Goal: Task Accomplishment & Management: Manage account settings

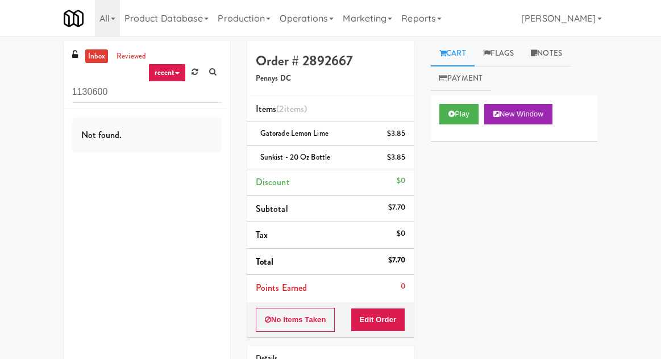
click at [85, 94] on input "1130600" at bounding box center [147, 92] width 150 height 21
click at [84, 87] on input "1130600" at bounding box center [147, 92] width 150 height 21
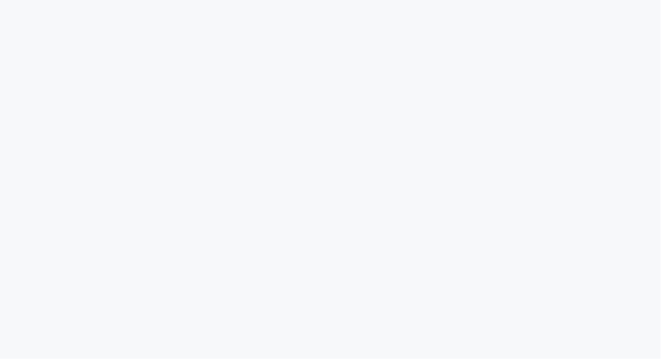
click at [126, 0] on html at bounding box center [330, 0] width 661 height 0
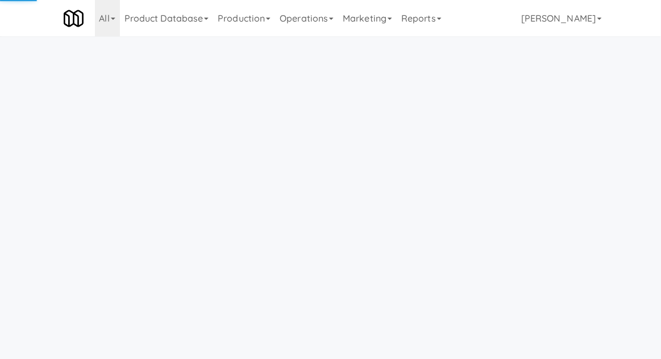
scroll to position [36, 0]
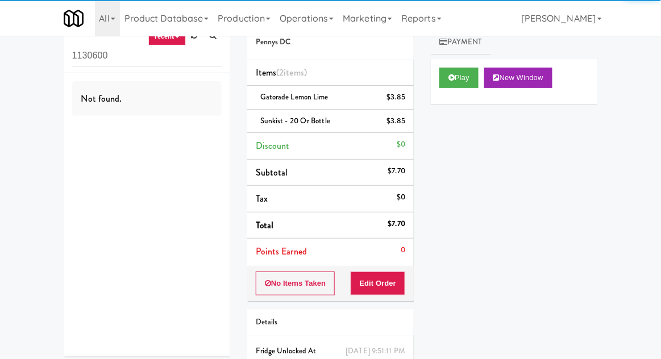
click at [84, 57] on input "1130600" at bounding box center [147, 55] width 150 height 21
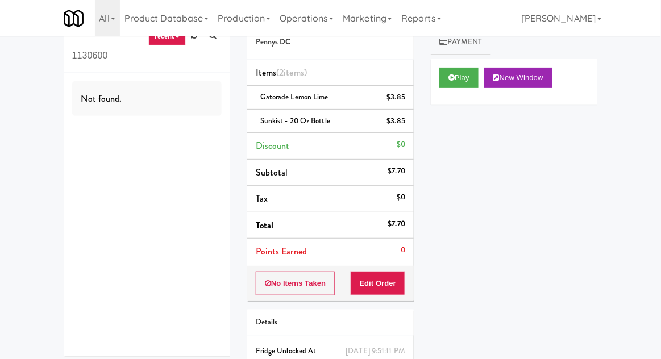
click at [81, 52] on input "1130600" at bounding box center [147, 55] width 150 height 21
click at [74, 57] on input "Dridge" at bounding box center [147, 55] width 150 height 21
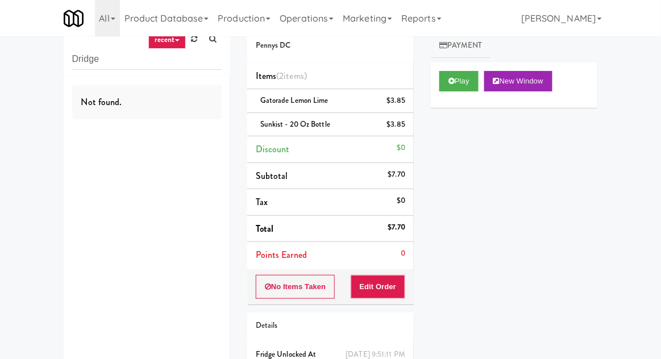
scroll to position [32, 0]
type input "Fridge"
click at [41, 91] on div "inbox reviewed recent all unclear take inventory issue suspicious failed recent…" at bounding box center [330, 215] width 661 height 413
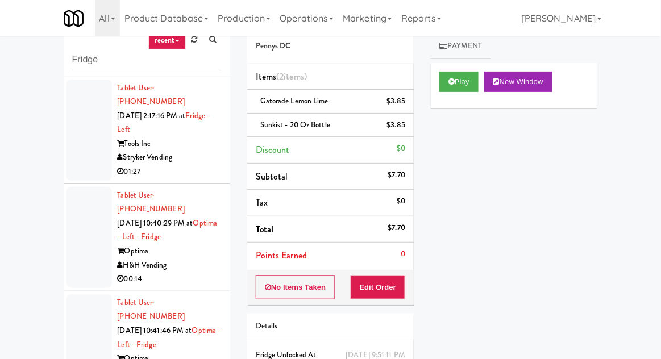
click at [69, 198] on div at bounding box center [89, 237] width 45 height 101
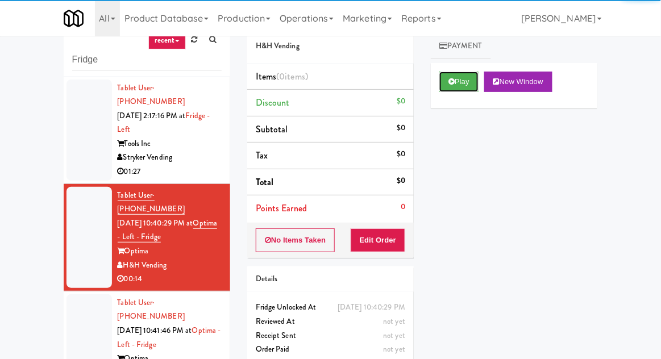
click at [462, 72] on button "Play" at bounding box center [458, 82] width 39 height 20
click at [377, 242] on button "Edit Order" at bounding box center [378, 241] width 55 height 24
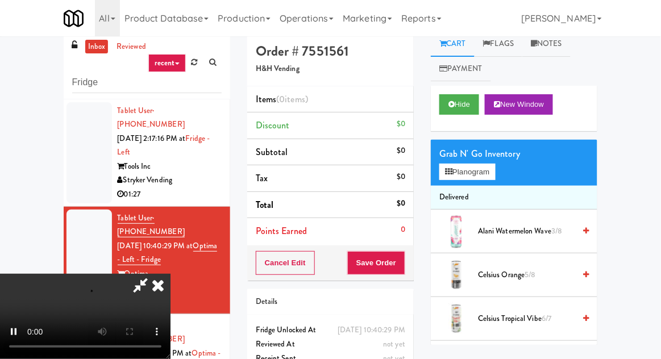
scroll to position [5, 0]
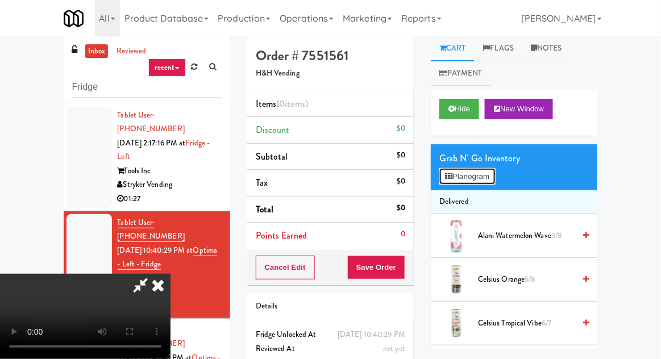
click at [483, 173] on button "Planogram" at bounding box center [467, 176] width 56 height 17
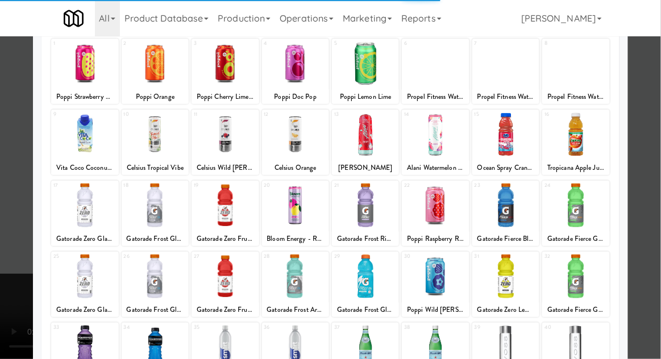
scroll to position [107, 0]
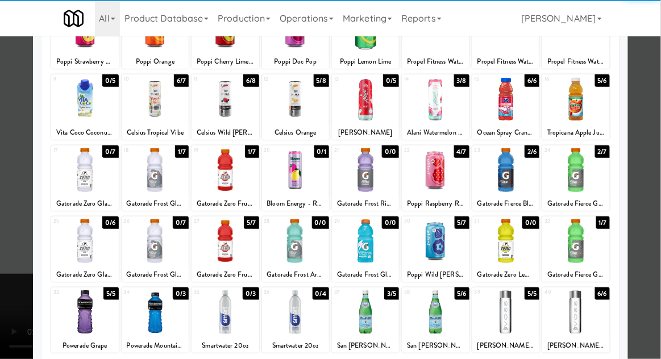
click at [219, 232] on div at bounding box center [225, 241] width 67 height 44
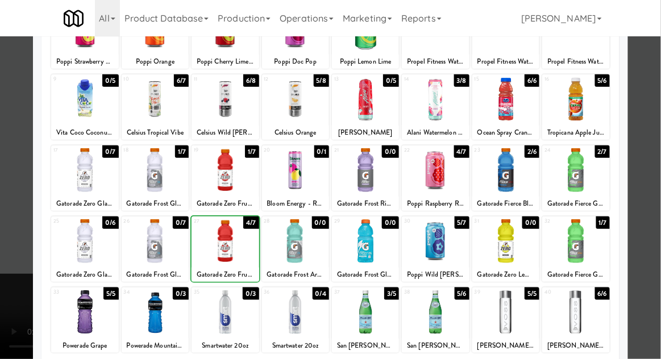
click at [645, 230] on div at bounding box center [330, 179] width 661 height 359
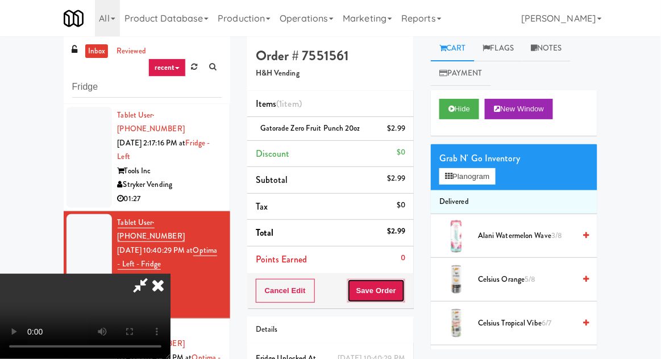
click at [403, 300] on button "Save Order" at bounding box center [376, 291] width 58 height 24
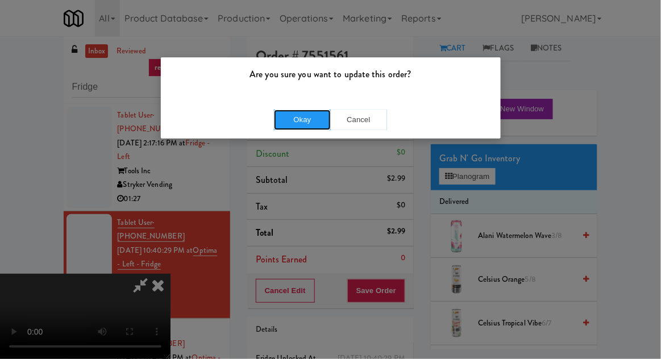
click at [298, 117] on button "Okay" at bounding box center [302, 120] width 57 height 20
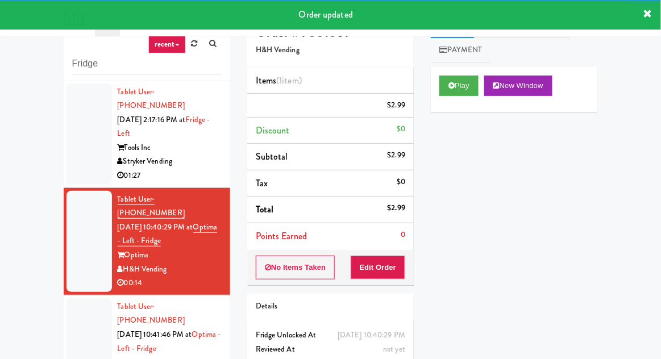
click at [85, 326] on div at bounding box center [89, 348] width 45 height 101
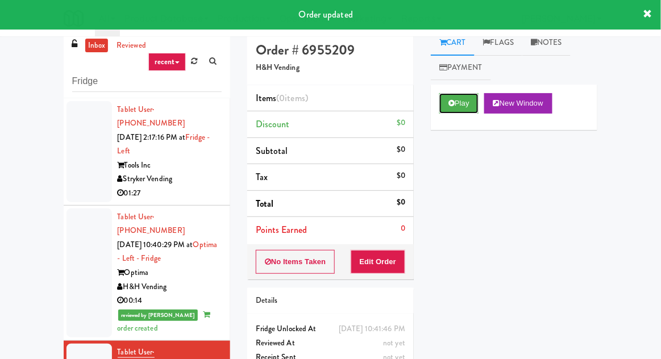
click at [449, 111] on button "Play" at bounding box center [458, 103] width 39 height 20
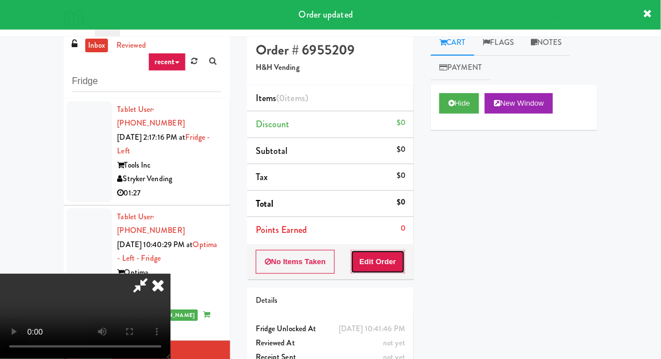
click at [372, 267] on button "Edit Order" at bounding box center [378, 262] width 55 height 24
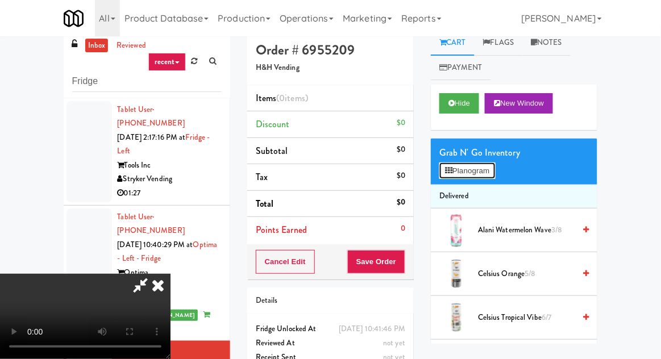
click at [460, 178] on button "Planogram" at bounding box center [467, 171] width 56 height 17
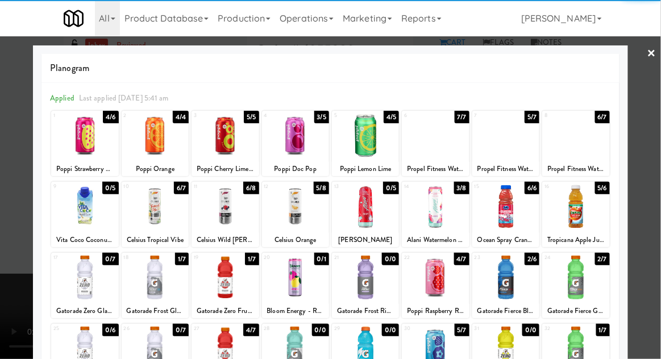
click at [141, 211] on div at bounding box center [155, 207] width 67 height 44
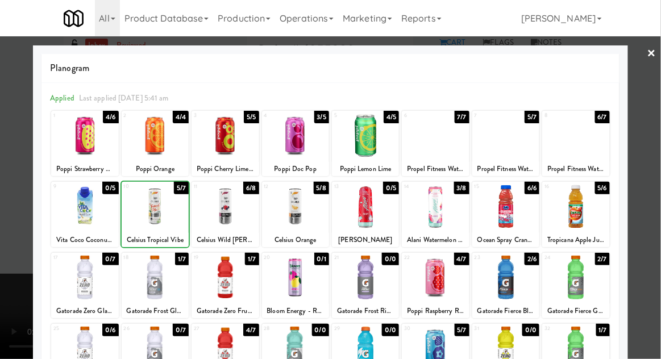
click at [642, 200] on div at bounding box center [330, 179] width 661 height 359
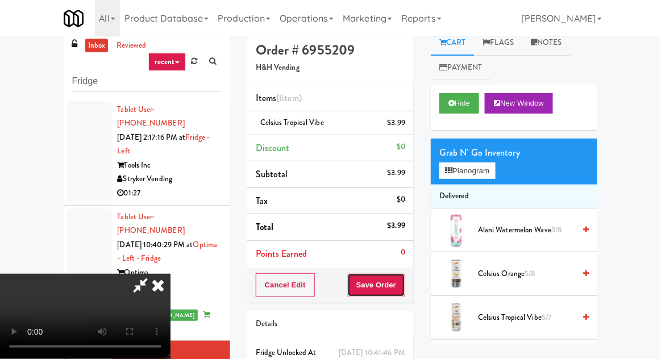
click at [405, 290] on button "Save Order" at bounding box center [376, 285] width 58 height 24
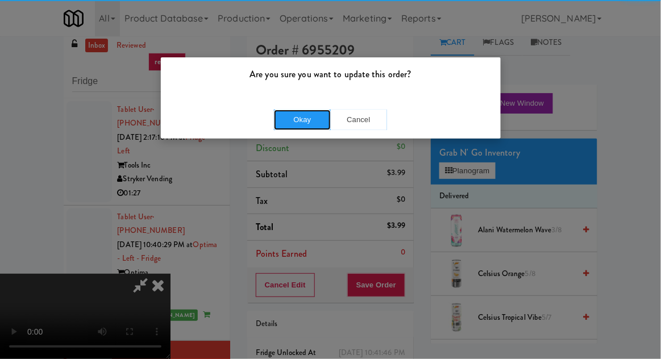
click at [289, 127] on button "Okay" at bounding box center [302, 120] width 57 height 20
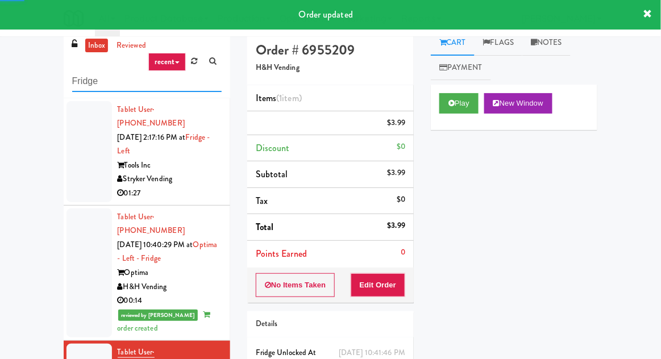
click at [84, 82] on input "Fridge" at bounding box center [147, 81] width 150 height 21
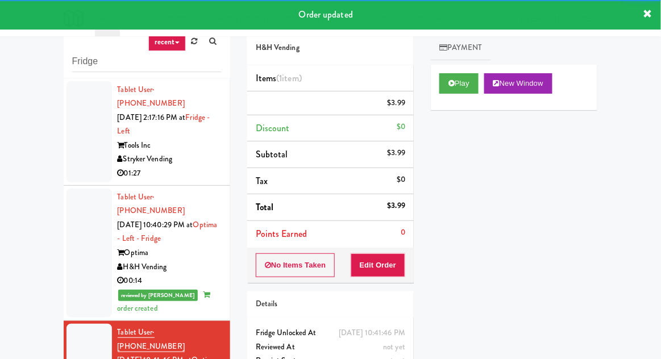
click at [78, 70] on div "inbox reviewed recent all unclear take inventory issue suspicious failed recent…" at bounding box center [147, 44] width 167 height 68
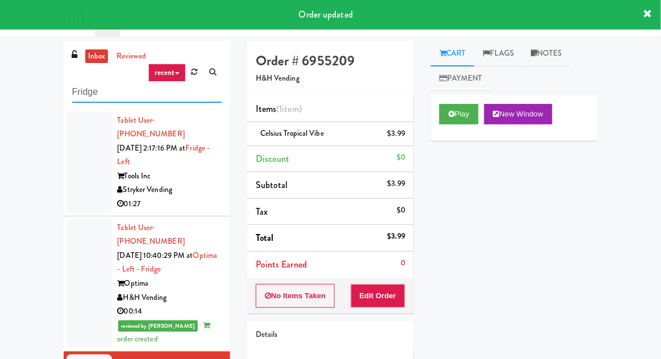
click at [79, 97] on input "Fridge" at bounding box center [147, 92] width 150 height 21
click at [89, 96] on input "Fridge" at bounding box center [147, 92] width 150 height 21
click at [85, 94] on input "Fridge" at bounding box center [147, 92] width 150 height 21
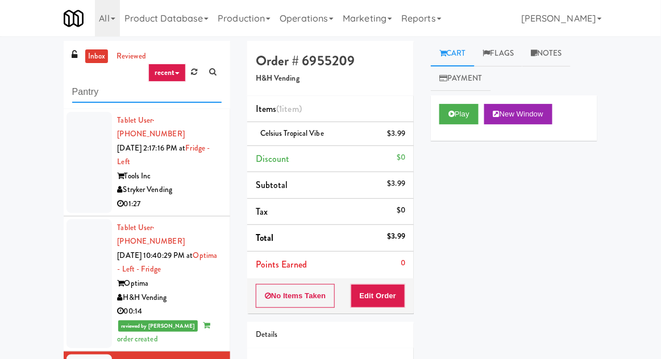
type input "Pantry"
click at [13, 72] on div "inbox reviewed recent all unclear take inventory issue suspicious failed recent…" at bounding box center [330, 250] width 661 height 418
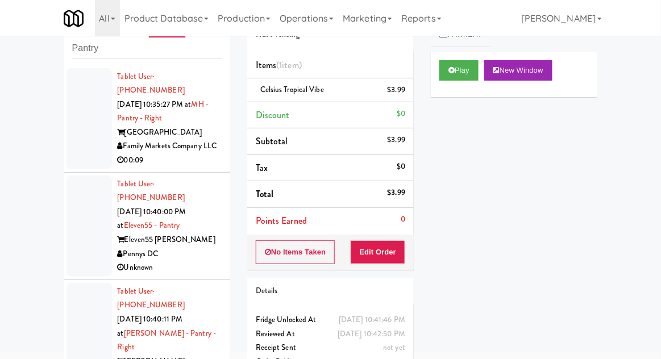
click at [76, 143] on div at bounding box center [89, 118] width 45 height 101
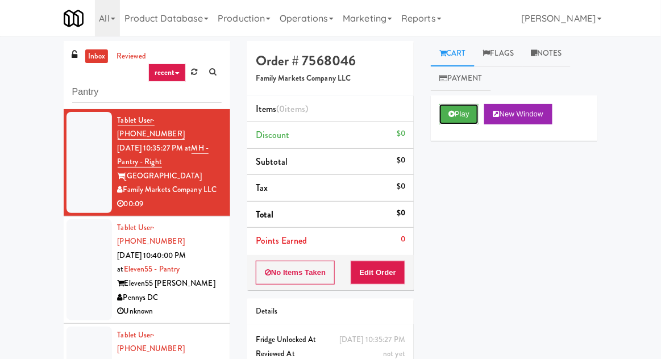
click at [458, 119] on button "Play" at bounding box center [458, 114] width 39 height 20
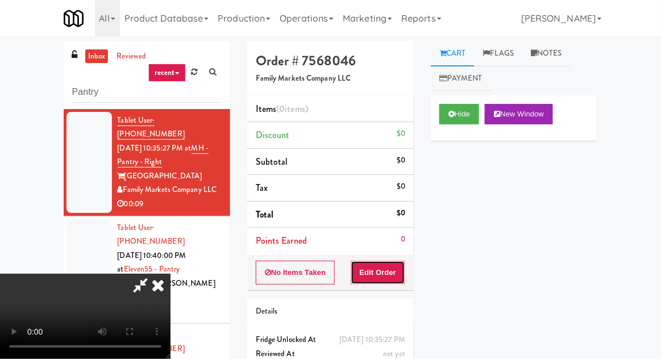
click at [379, 281] on button "Edit Order" at bounding box center [378, 273] width 55 height 24
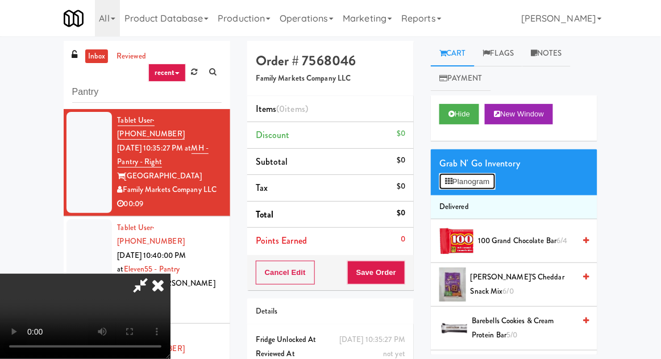
click at [489, 176] on button "Planogram" at bounding box center [467, 181] width 56 height 17
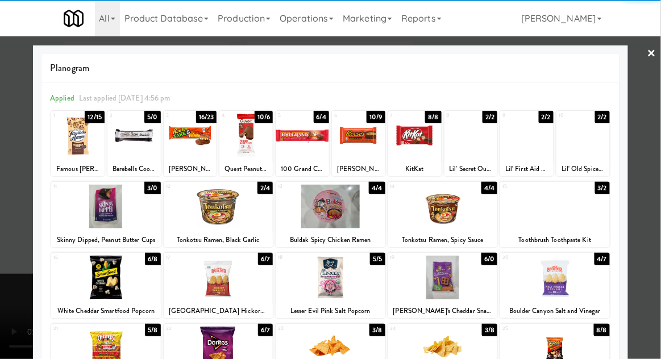
click at [420, 138] on div at bounding box center [414, 136] width 53 height 44
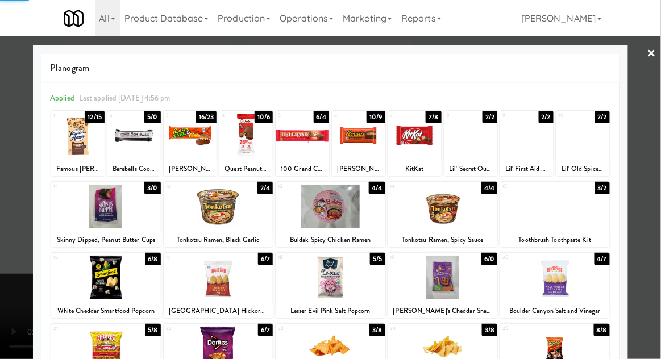
click at [654, 109] on div at bounding box center [330, 179] width 661 height 359
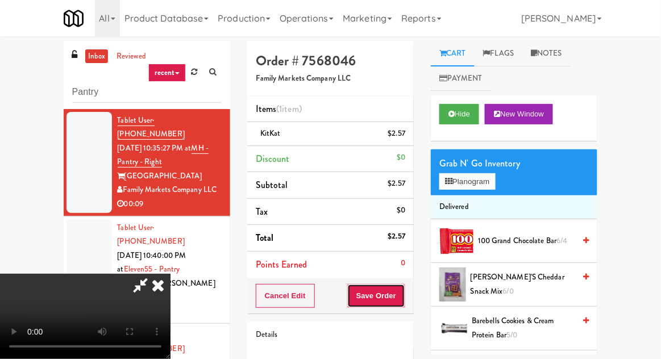
click at [400, 292] on button "Save Order" at bounding box center [376, 296] width 58 height 24
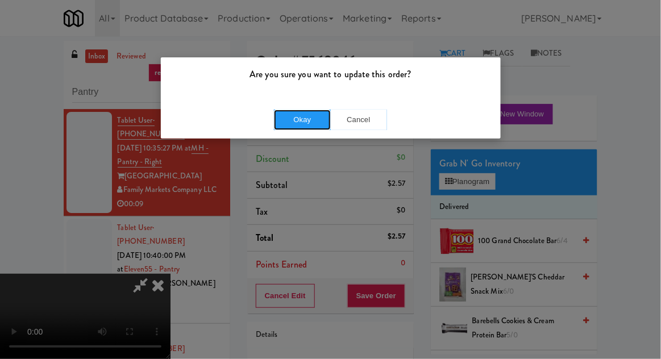
click at [292, 123] on button "Okay" at bounding box center [302, 120] width 57 height 20
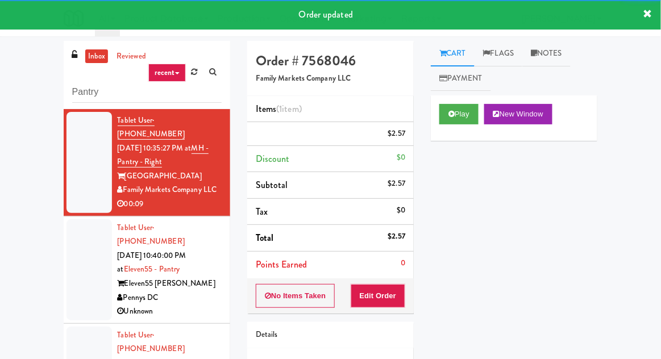
click at [561, 55] on link "Notes" at bounding box center [546, 54] width 48 height 26
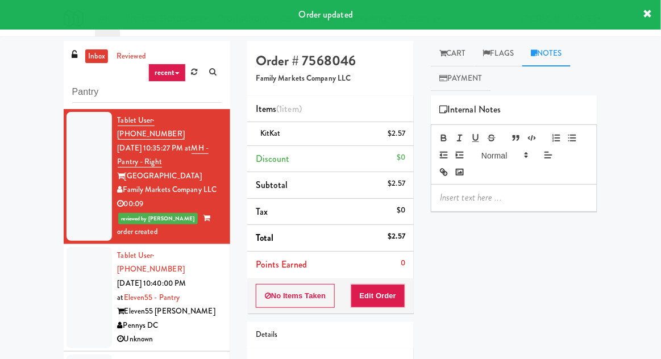
click at [530, 193] on p at bounding box center [514, 198] width 148 height 13
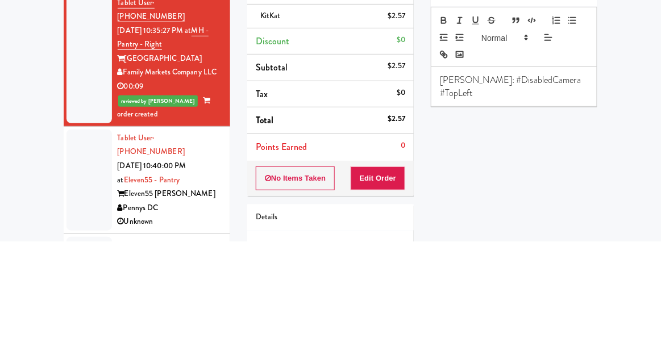
click at [562, 247] on div "Play New Window Primary Flag Clear Flag if unable to determine what was taken o…" at bounding box center [514, 309] width 167 height 426
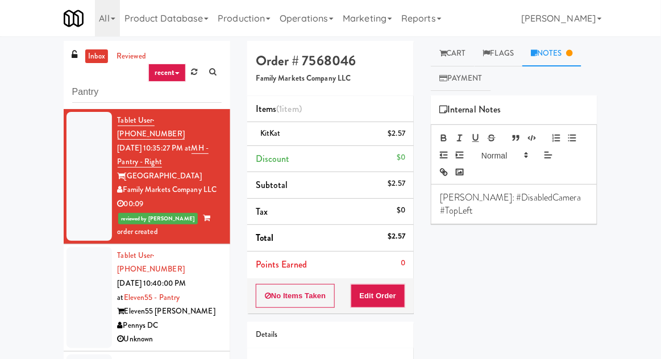
click at [78, 276] on div at bounding box center [89, 297] width 45 height 101
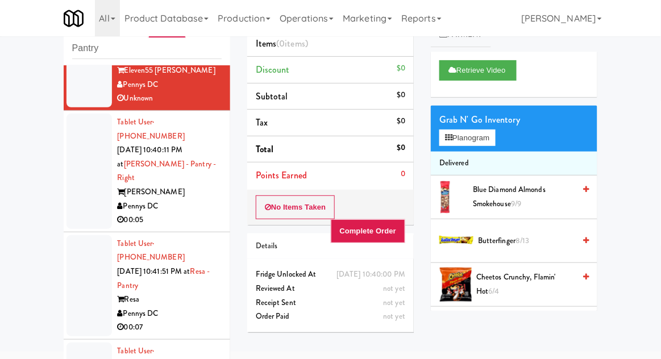
scroll to position [197, 0]
click at [74, 148] on div at bounding box center [89, 171] width 45 height 115
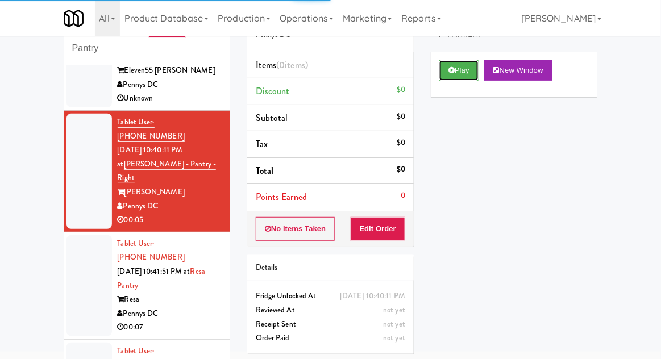
click at [458, 73] on button "Play" at bounding box center [458, 70] width 39 height 20
click at [376, 223] on button "Edit Order" at bounding box center [378, 229] width 55 height 24
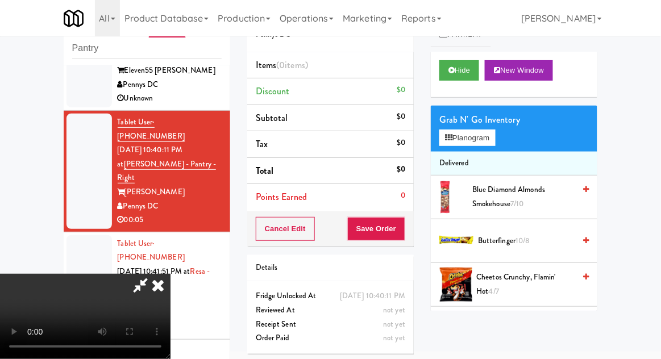
click at [488, 239] on span "Butterfinger 10/8" at bounding box center [526, 241] width 97 height 14
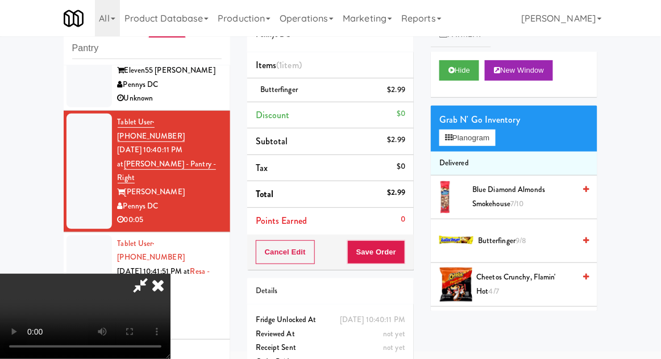
scroll to position [41, 0]
click at [405, 258] on button "Save Order" at bounding box center [376, 252] width 58 height 24
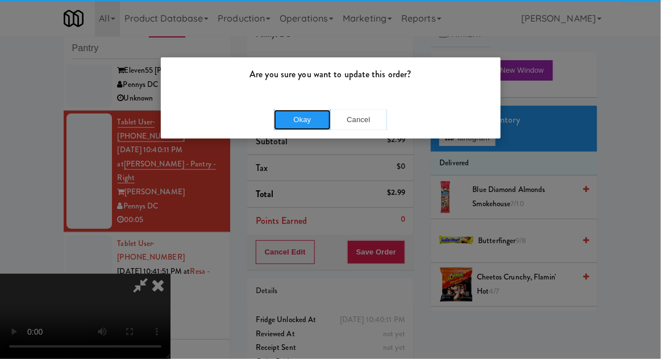
click at [289, 128] on button "Okay" at bounding box center [302, 120] width 57 height 20
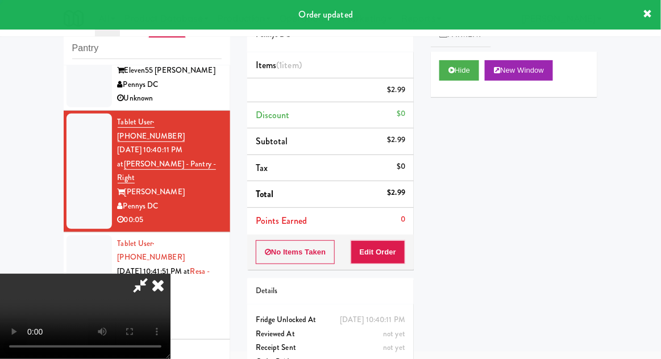
scroll to position [0, 0]
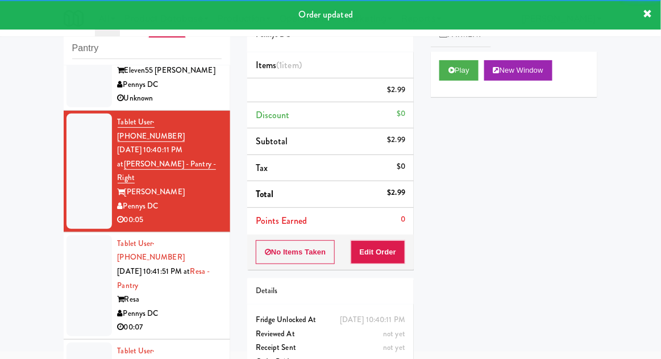
click at [75, 235] on div at bounding box center [89, 285] width 45 height 101
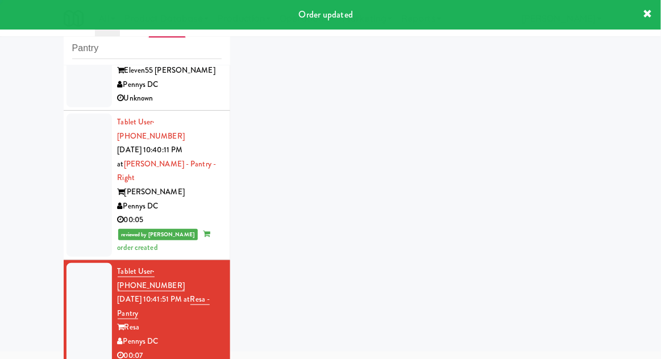
scroll to position [275, 0]
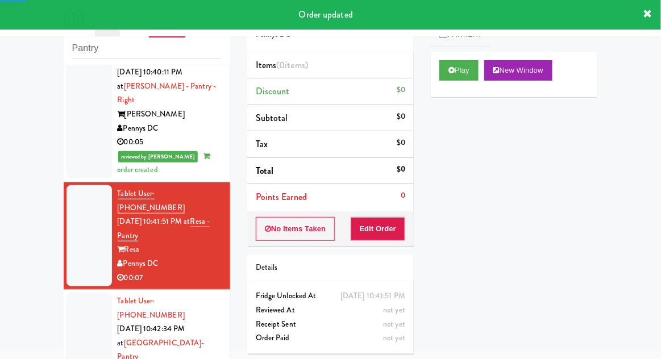
click at [453, 69] on icon at bounding box center [452, 70] width 6 height 7
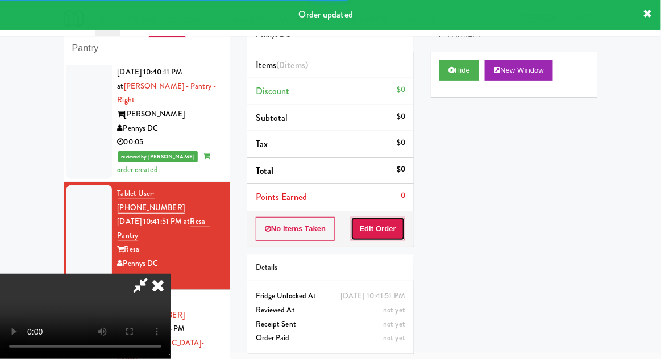
click at [363, 226] on button "Edit Order" at bounding box center [378, 229] width 55 height 24
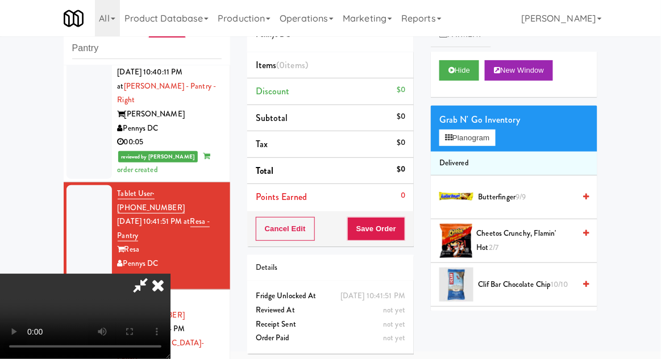
scroll to position [0, 0]
click at [470, 130] on button "Planogram" at bounding box center [467, 138] width 56 height 17
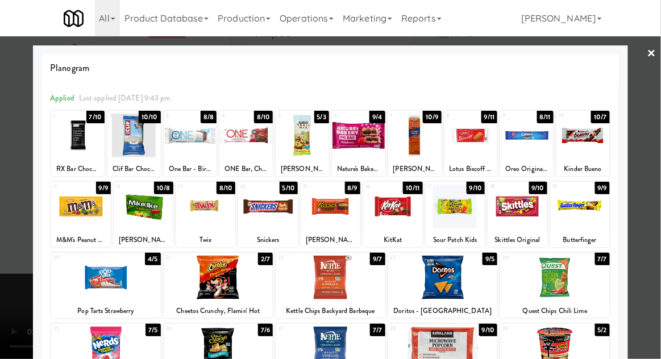
click at [399, 207] on div at bounding box center [393, 207] width 60 height 44
click at [655, 248] on div at bounding box center [330, 179] width 661 height 359
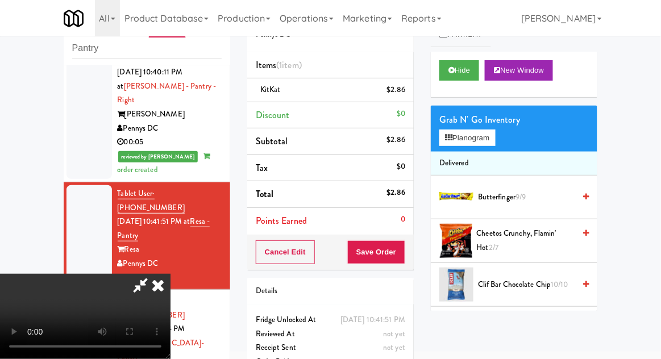
scroll to position [41, 0]
click at [404, 254] on button "Save Order" at bounding box center [376, 252] width 58 height 24
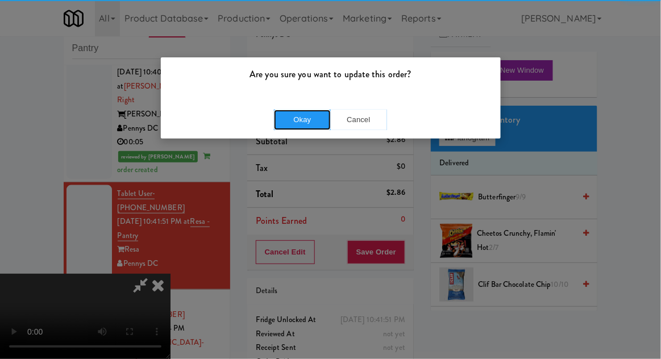
click at [308, 115] on button "Okay" at bounding box center [302, 120] width 57 height 20
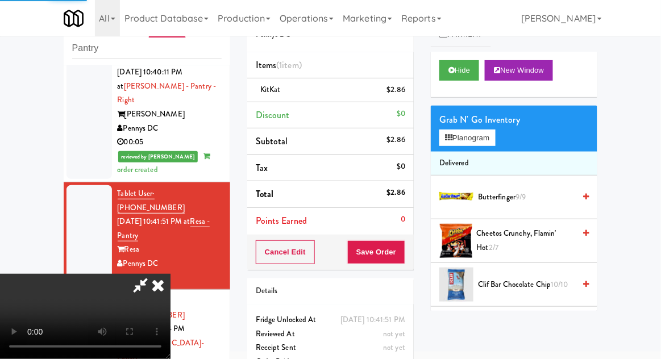
scroll to position [0, 0]
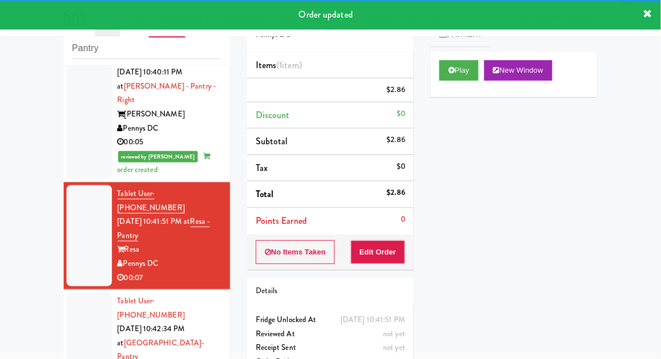
click at [73, 293] on div at bounding box center [89, 350] width 45 height 115
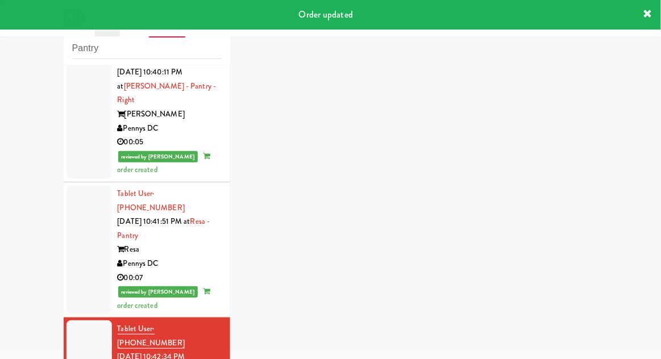
scroll to position [303, 0]
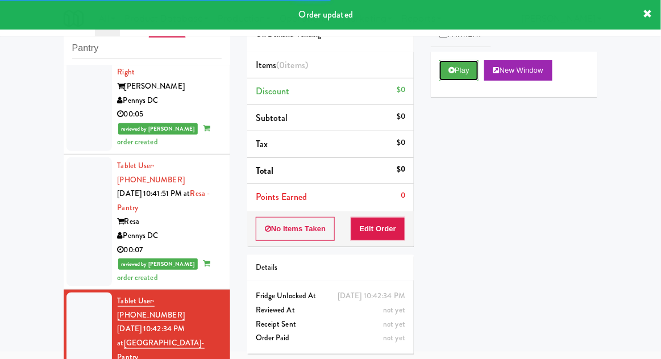
click at [448, 74] on button "Play" at bounding box center [458, 70] width 39 height 20
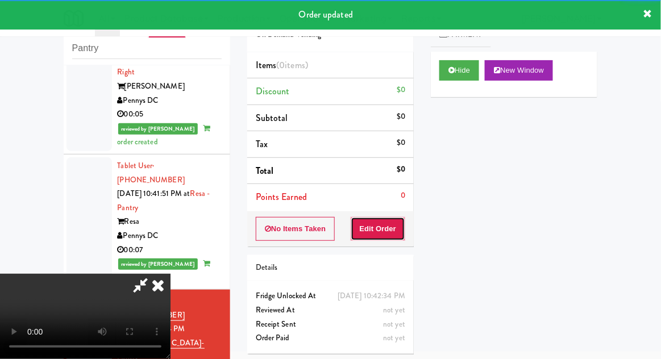
click at [376, 236] on button "Edit Order" at bounding box center [378, 229] width 55 height 24
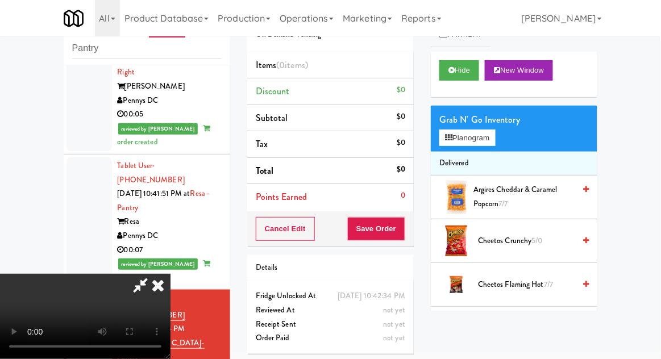
scroll to position [0, 0]
click at [462, 138] on button "Planogram" at bounding box center [467, 138] width 56 height 17
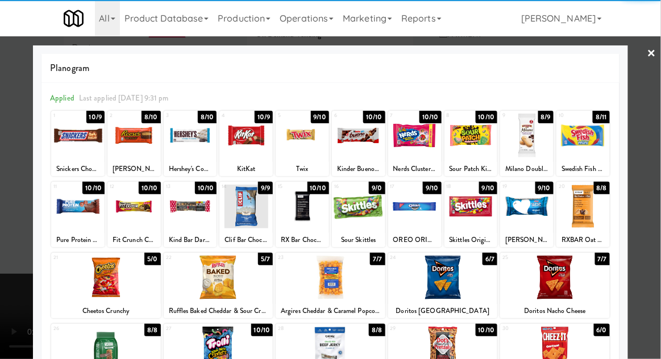
click at [410, 137] on div at bounding box center [414, 136] width 53 height 44
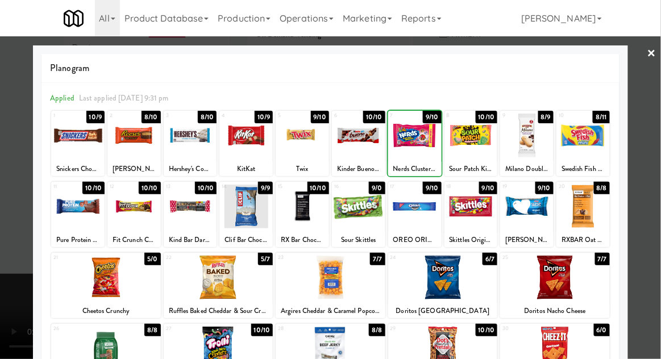
click at [653, 252] on div at bounding box center [330, 179] width 661 height 359
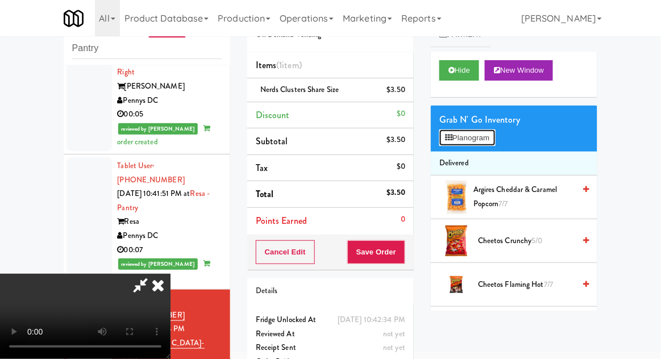
click at [494, 136] on button "Planogram" at bounding box center [467, 138] width 56 height 17
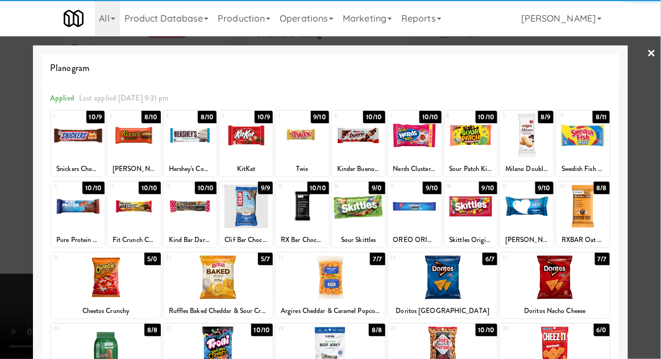
click at [474, 202] on div at bounding box center [471, 207] width 53 height 44
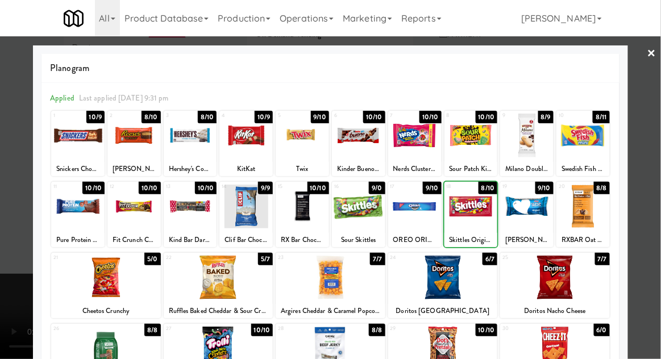
click at [657, 214] on div at bounding box center [330, 179] width 661 height 359
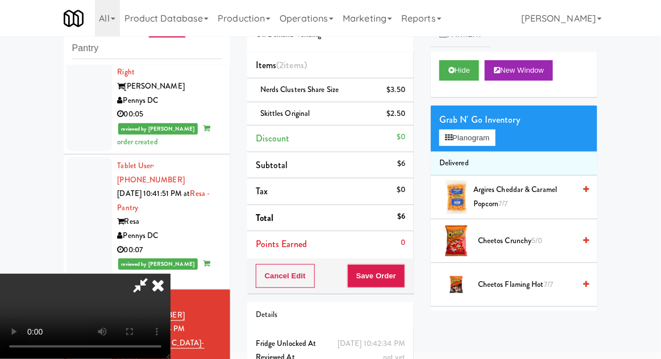
scroll to position [41, 0]
click at [493, 139] on button "Planogram" at bounding box center [467, 138] width 56 height 17
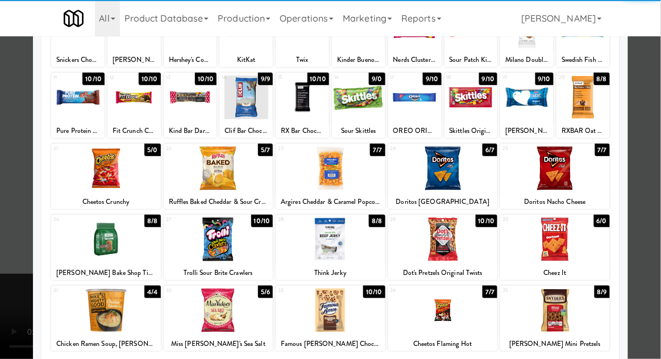
scroll to position [109, 0]
click at [118, 249] on div at bounding box center [106, 240] width 110 height 44
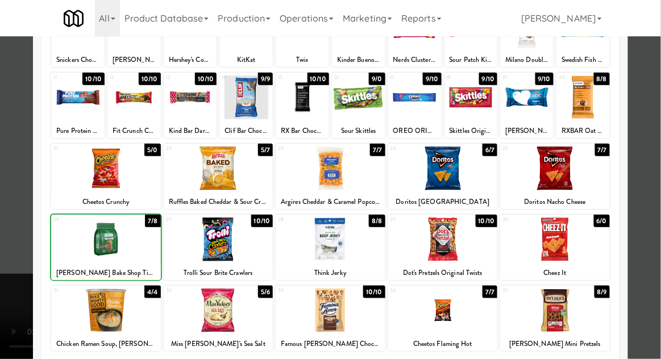
click at [648, 246] on div at bounding box center [330, 179] width 661 height 359
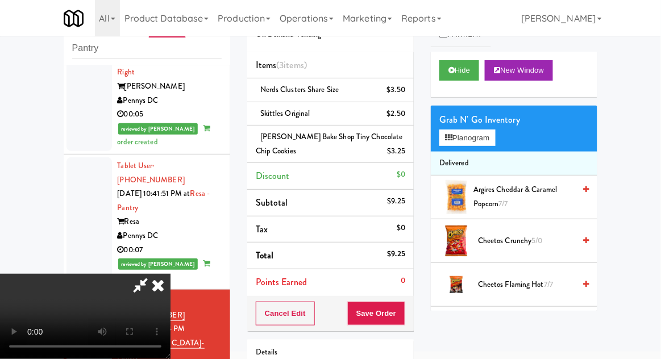
scroll to position [41, 0]
click at [405, 313] on button "Save Order" at bounding box center [376, 314] width 58 height 24
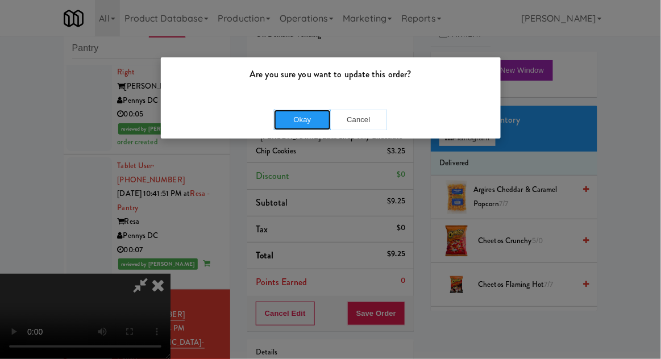
click at [297, 125] on button "Okay" at bounding box center [302, 120] width 57 height 20
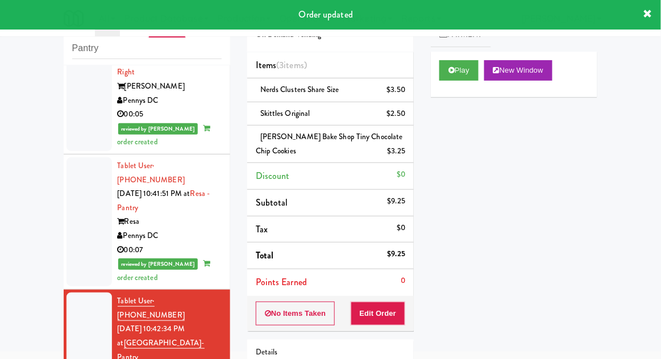
scroll to position [331, 0]
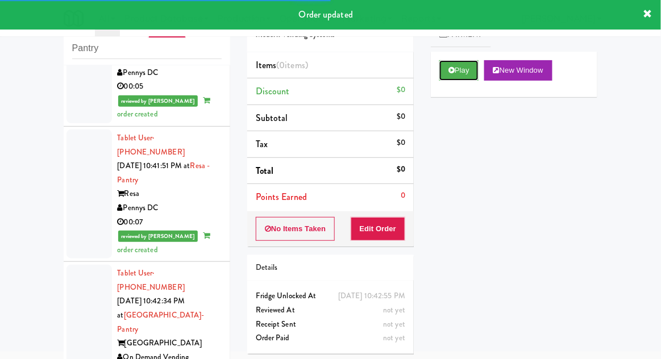
click at [449, 76] on button "Play" at bounding box center [458, 70] width 39 height 20
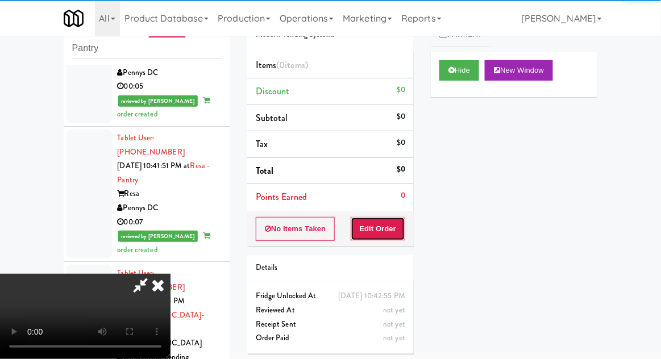
click at [379, 227] on button "Edit Order" at bounding box center [378, 229] width 55 height 24
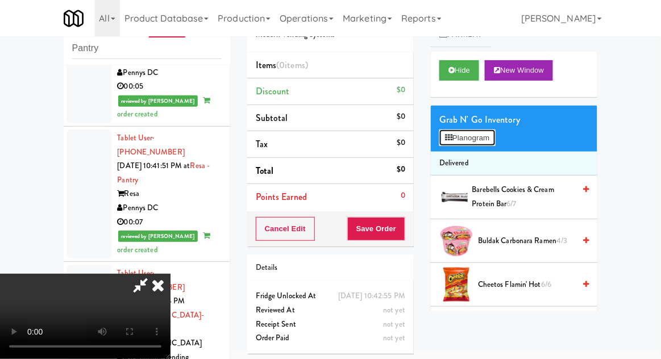
click at [467, 133] on button "Planogram" at bounding box center [467, 138] width 56 height 17
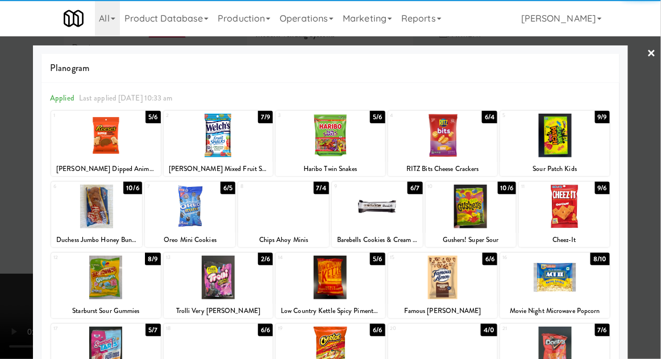
click at [566, 208] on div at bounding box center [564, 207] width 91 height 44
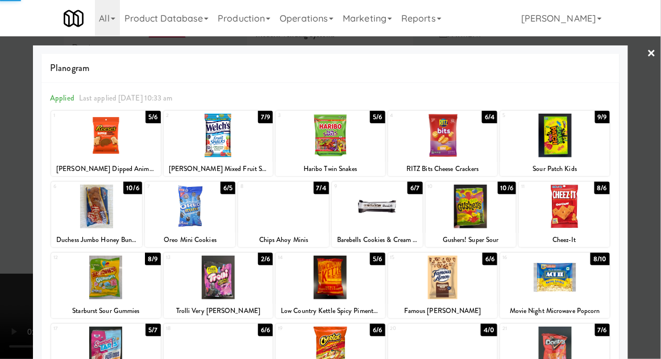
click at [658, 242] on div at bounding box center [330, 179] width 661 height 359
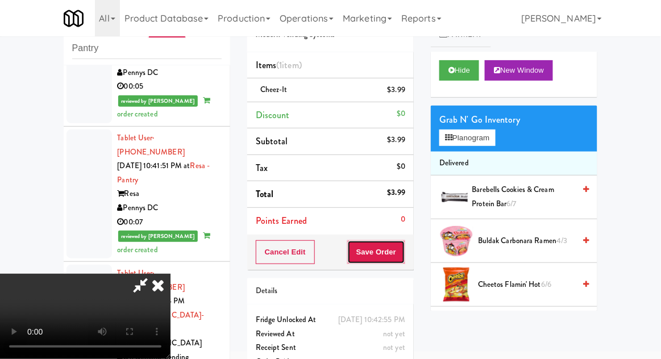
click at [404, 260] on button "Save Order" at bounding box center [376, 252] width 58 height 24
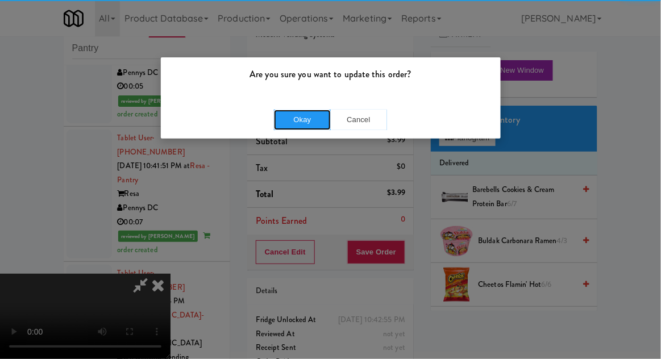
click at [302, 124] on button "Okay" at bounding box center [302, 120] width 57 height 20
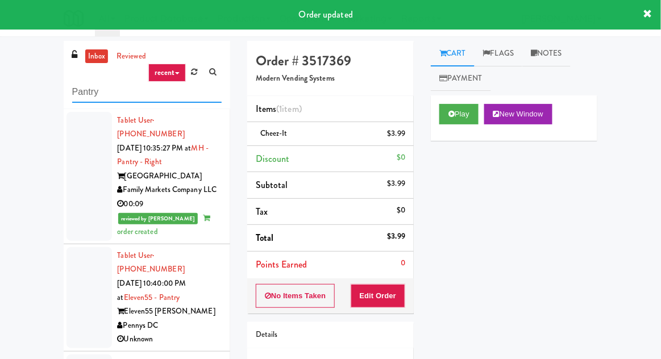
click at [87, 96] on input "Pantry" at bounding box center [147, 92] width 150 height 21
click at [78, 87] on input "Pantry" at bounding box center [147, 92] width 150 height 21
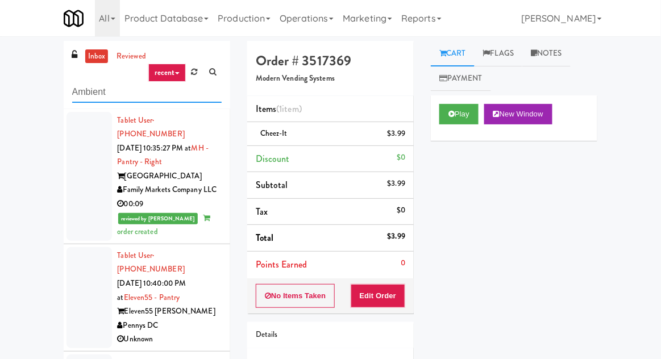
type input "Ambient"
click at [31, 51] on div "inbox reviewed recent all unclear take inventory issue suspicious failed recent…" at bounding box center [330, 250] width 661 height 418
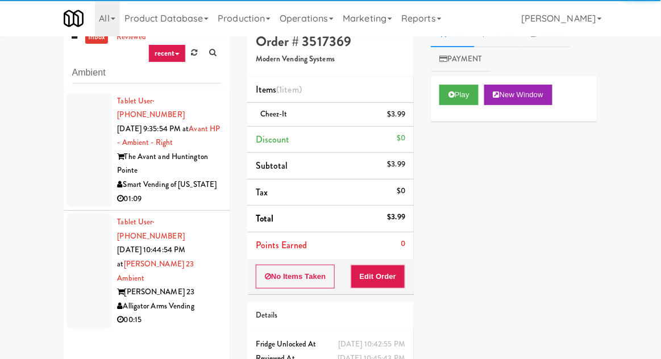
scroll to position [28, 0]
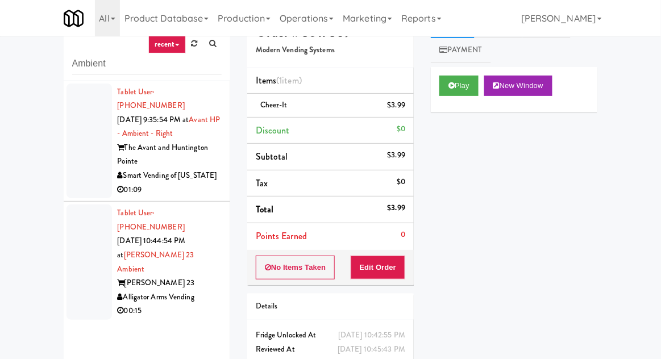
click at [78, 148] on div at bounding box center [89, 141] width 45 height 115
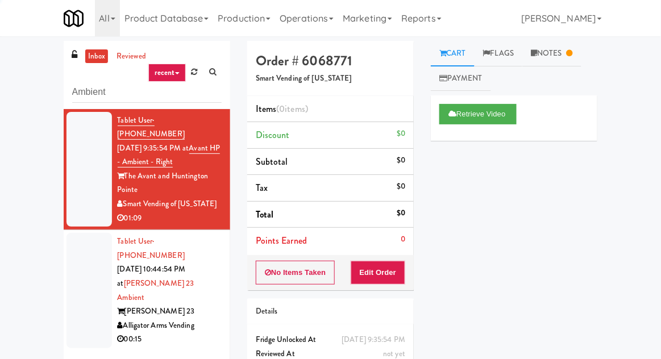
click at [85, 294] on div at bounding box center [89, 290] width 45 height 115
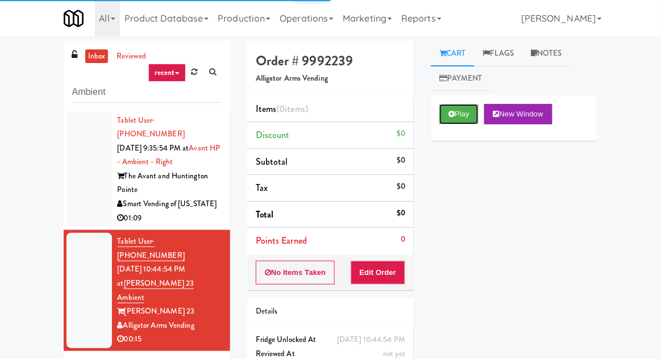
click at [469, 122] on button "Play" at bounding box center [458, 114] width 39 height 20
click at [384, 263] on button "Edit Order" at bounding box center [378, 273] width 55 height 24
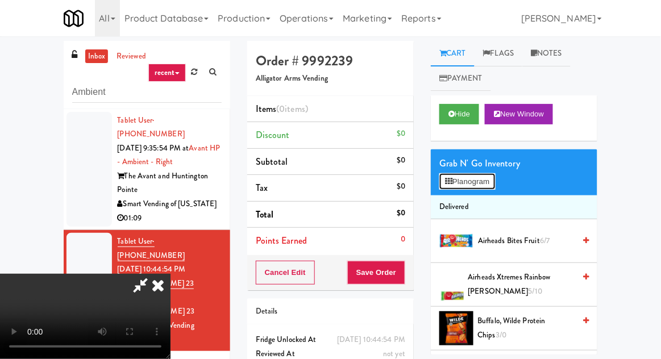
click at [462, 175] on button "Planogram" at bounding box center [467, 181] width 56 height 17
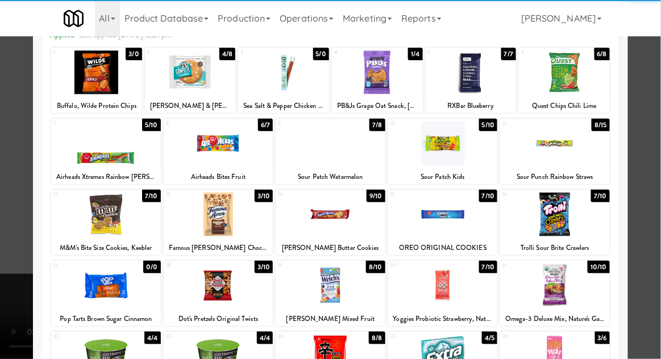
scroll to position [94, 0]
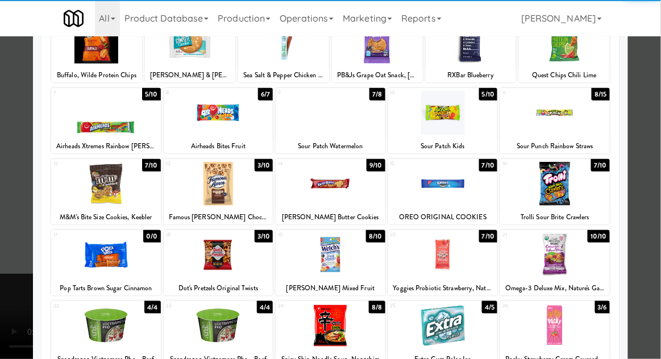
click at [234, 197] on div at bounding box center [219, 184] width 110 height 44
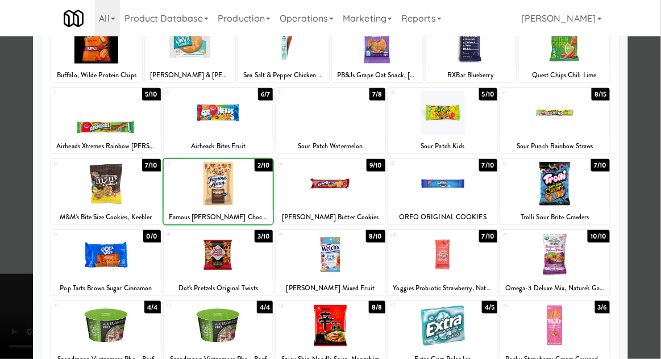
click at [655, 253] on div at bounding box center [330, 179] width 661 height 359
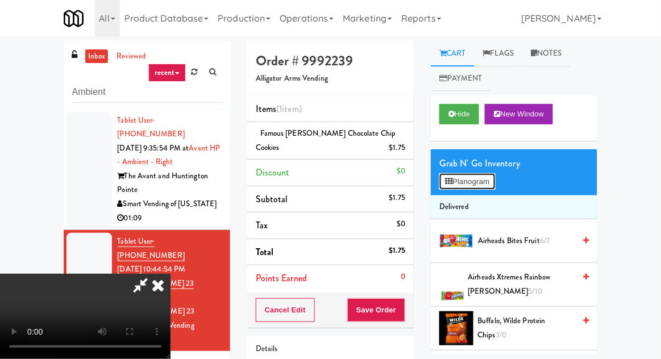
click at [455, 174] on button "Planogram" at bounding box center [467, 181] width 56 height 17
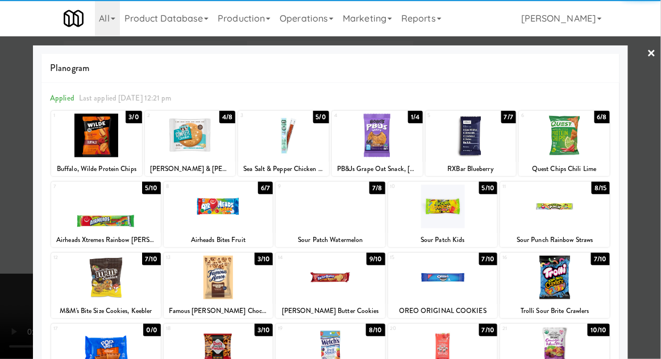
click at [224, 277] on div at bounding box center [219, 278] width 110 height 44
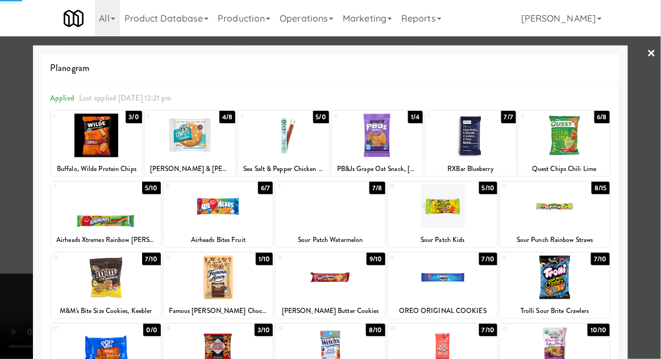
click at [655, 251] on div at bounding box center [330, 179] width 661 height 359
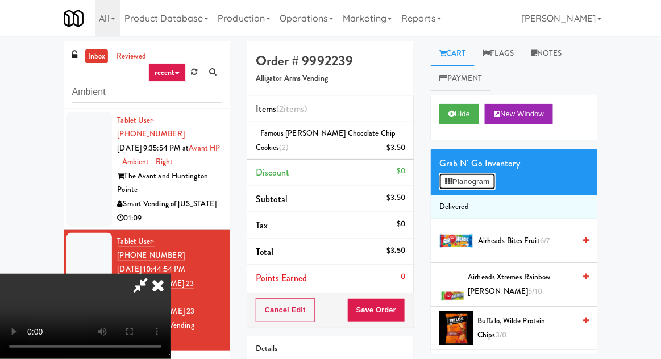
click at [459, 182] on button "Planogram" at bounding box center [467, 181] width 56 height 17
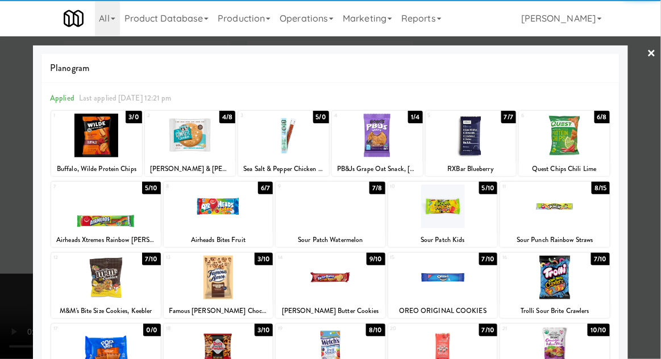
click at [430, 283] on div at bounding box center [443, 278] width 110 height 44
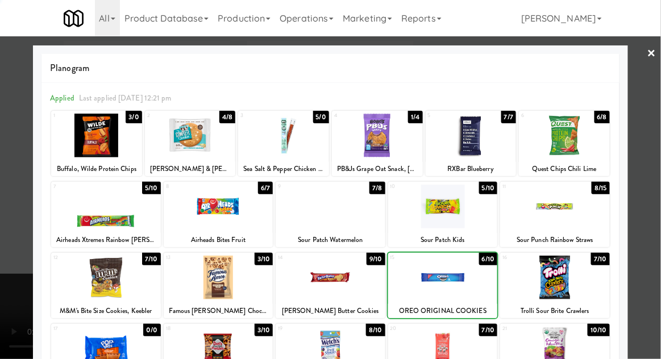
click at [654, 246] on div at bounding box center [330, 179] width 661 height 359
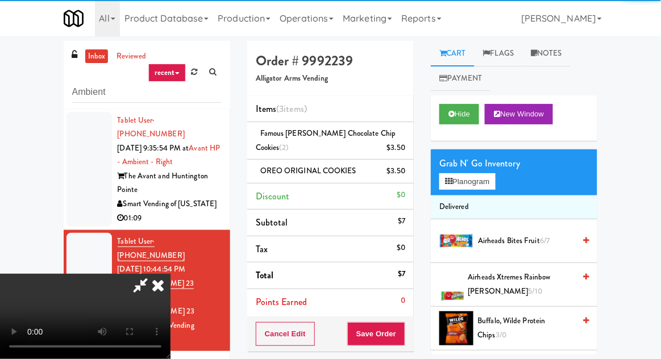
scroll to position [41, 0]
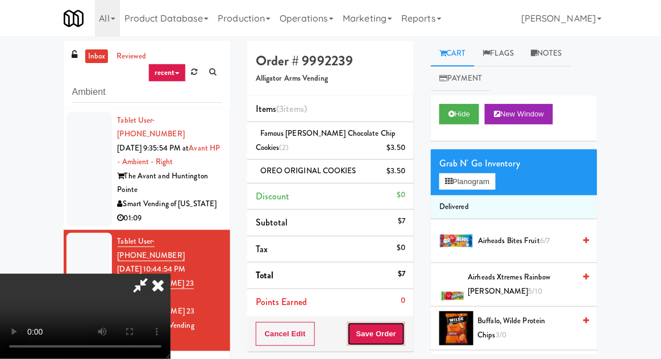
click at [397, 325] on button "Save Order" at bounding box center [376, 334] width 58 height 24
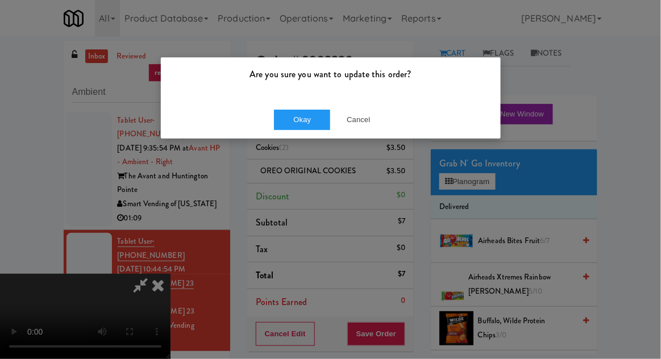
click at [288, 137] on div "Okay Cancel" at bounding box center [331, 120] width 340 height 38
click at [287, 112] on button "Okay" at bounding box center [302, 120] width 57 height 20
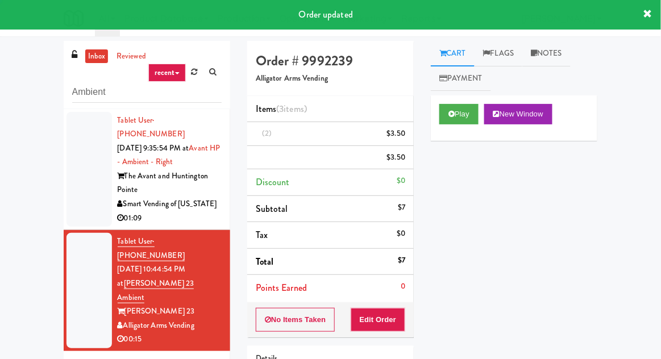
scroll to position [0, 0]
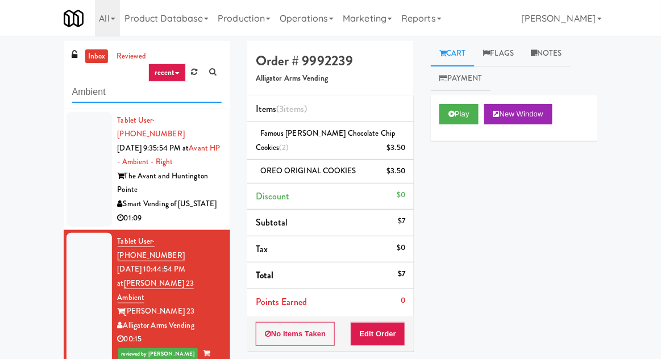
click at [89, 91] on input "Ambient" at bounding box center [147, 92] width 150 height 21
click at [87, 92] on input "Ambient" at bounding box center [147, 92] width 150 height 21
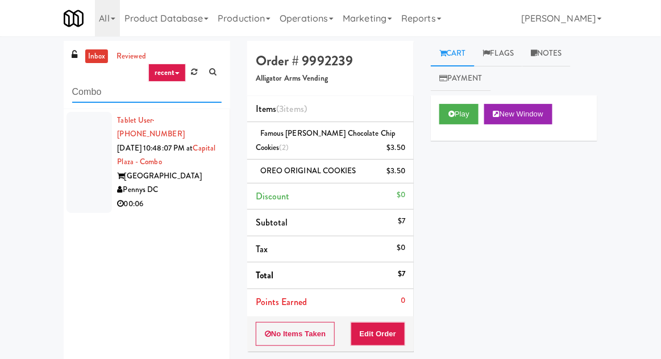
type input "Combo"
